Goal: Information Seeking & Learning: Learn about a topic

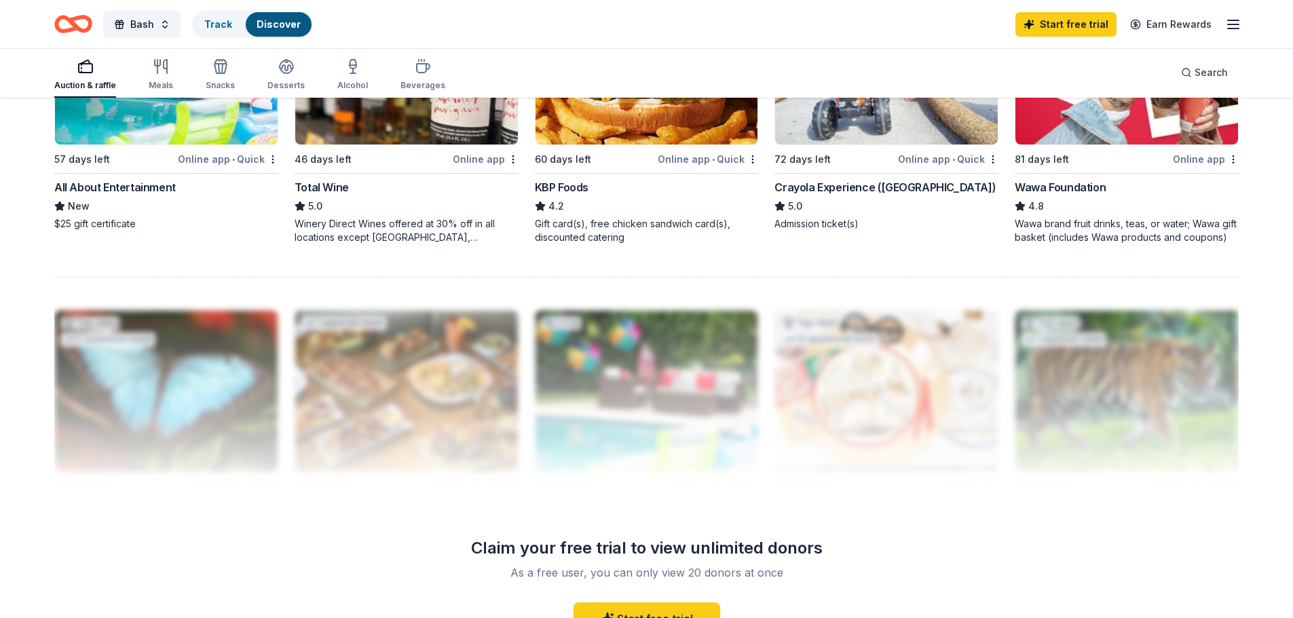
scroll to position [1150, 0]
click at [299, 77] on div "Desserts" at bounding box center [285, 74] width 37 height 33
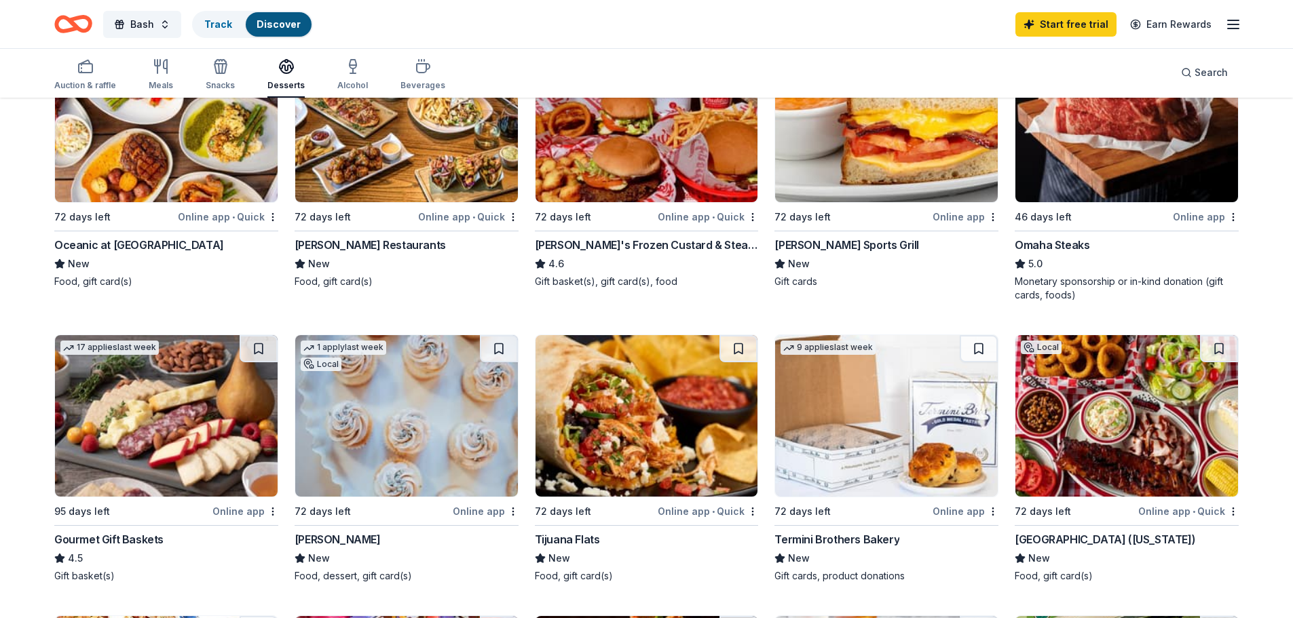
scroll to position [407, 0]
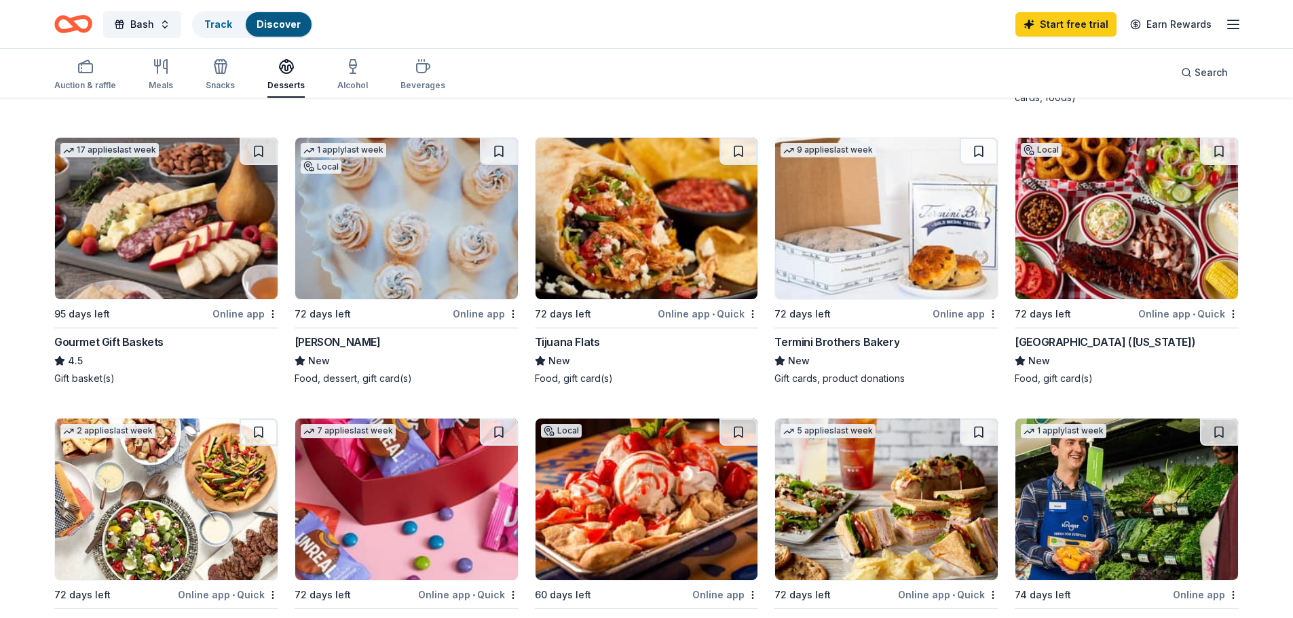
click at [410, 239] on img at bounding box center [406, 218] width 223 height 161
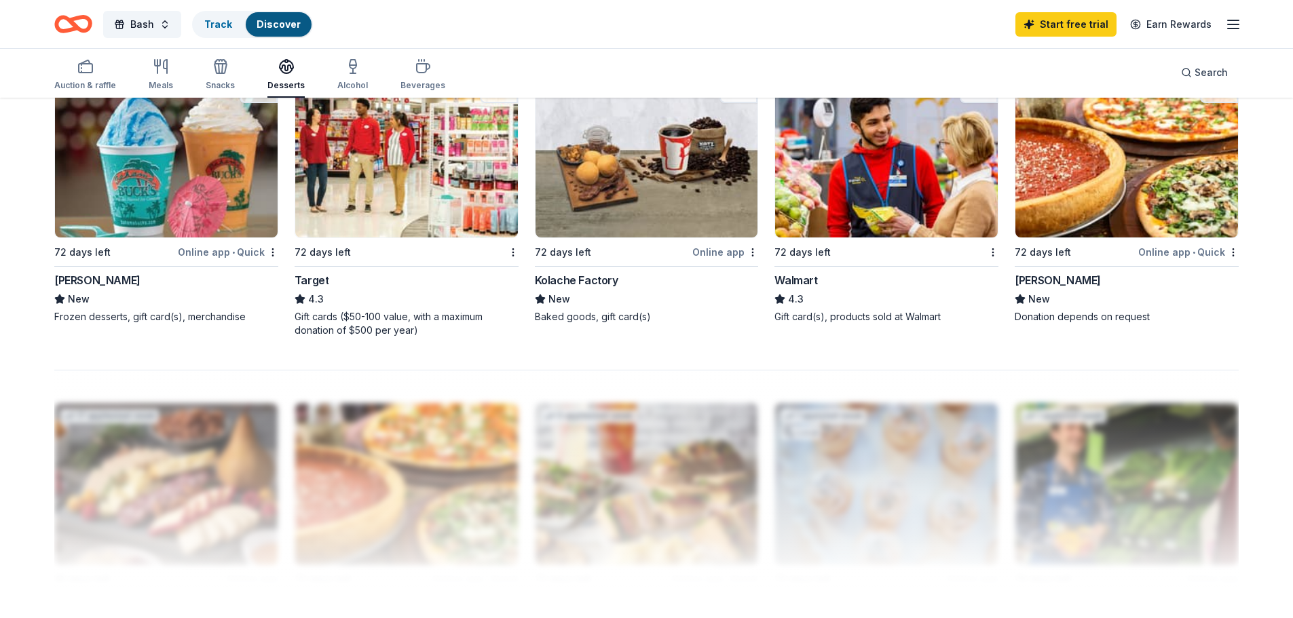
scroll to position [1221, 0]
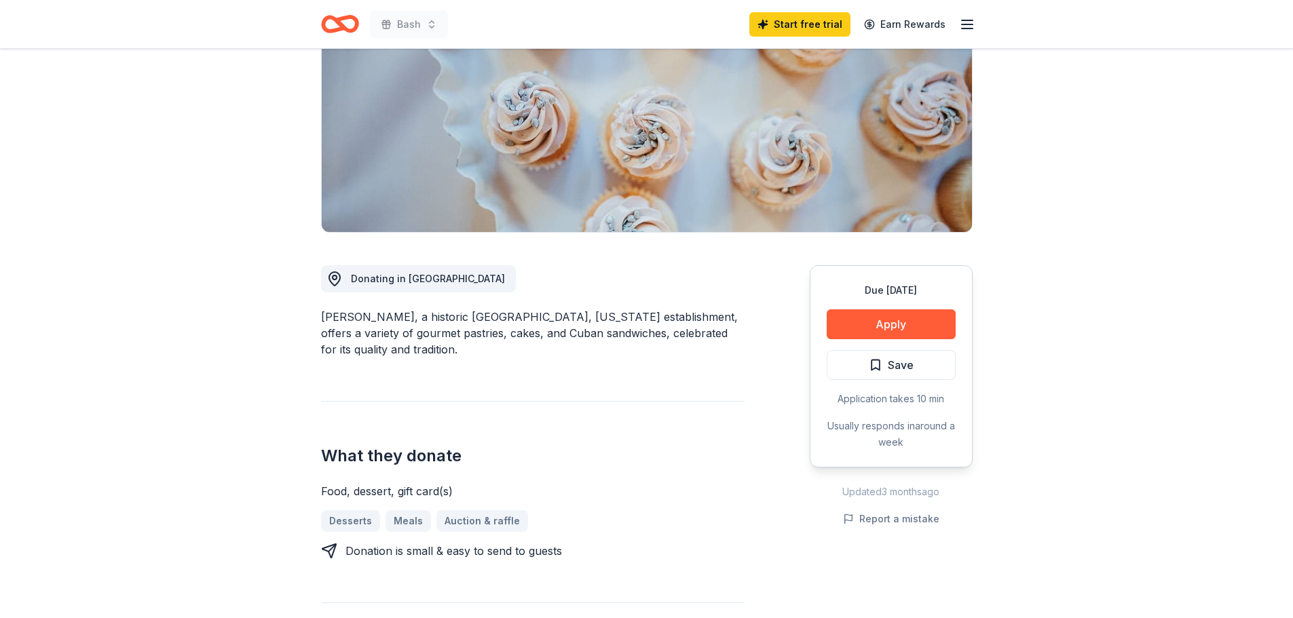
scroll to position [204, 0]
